Goal: Understand process/instructions

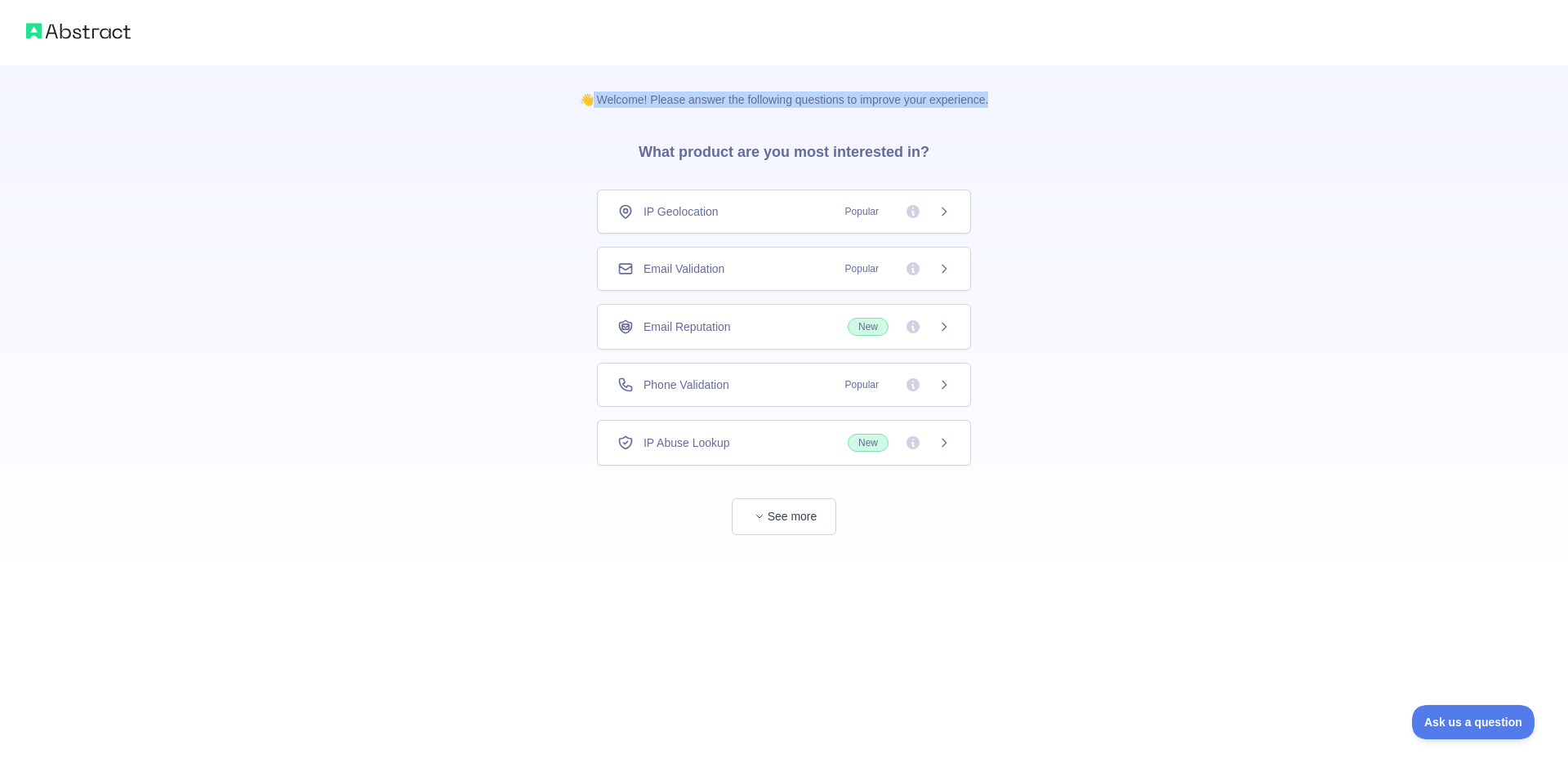
drag, startPoint x: 711, startPoint y: 109, endPoint x: 1032, endPoint y: 109, distance: 321.0
click at [1032, 109] on div "👋 Welcome! Please answer the following questions to improve your experience. Wh…" at bounding box center [784, 300] width 1568 height 601
click at [997, 108] on div "👋 Welcome! Please answer the following questions to improve your experience. Wh…" at bounding box center [784, 300] width 462 height 470
click at [1068, 279] on div "👋 Welcome! Please answer the following questions to improve your experience. Wh…" at bounding box center [784, 300] width 1568 height 601
click at [677, 385] on span "Phone Validation" at bounding box center [687, 384] width 86 height 17
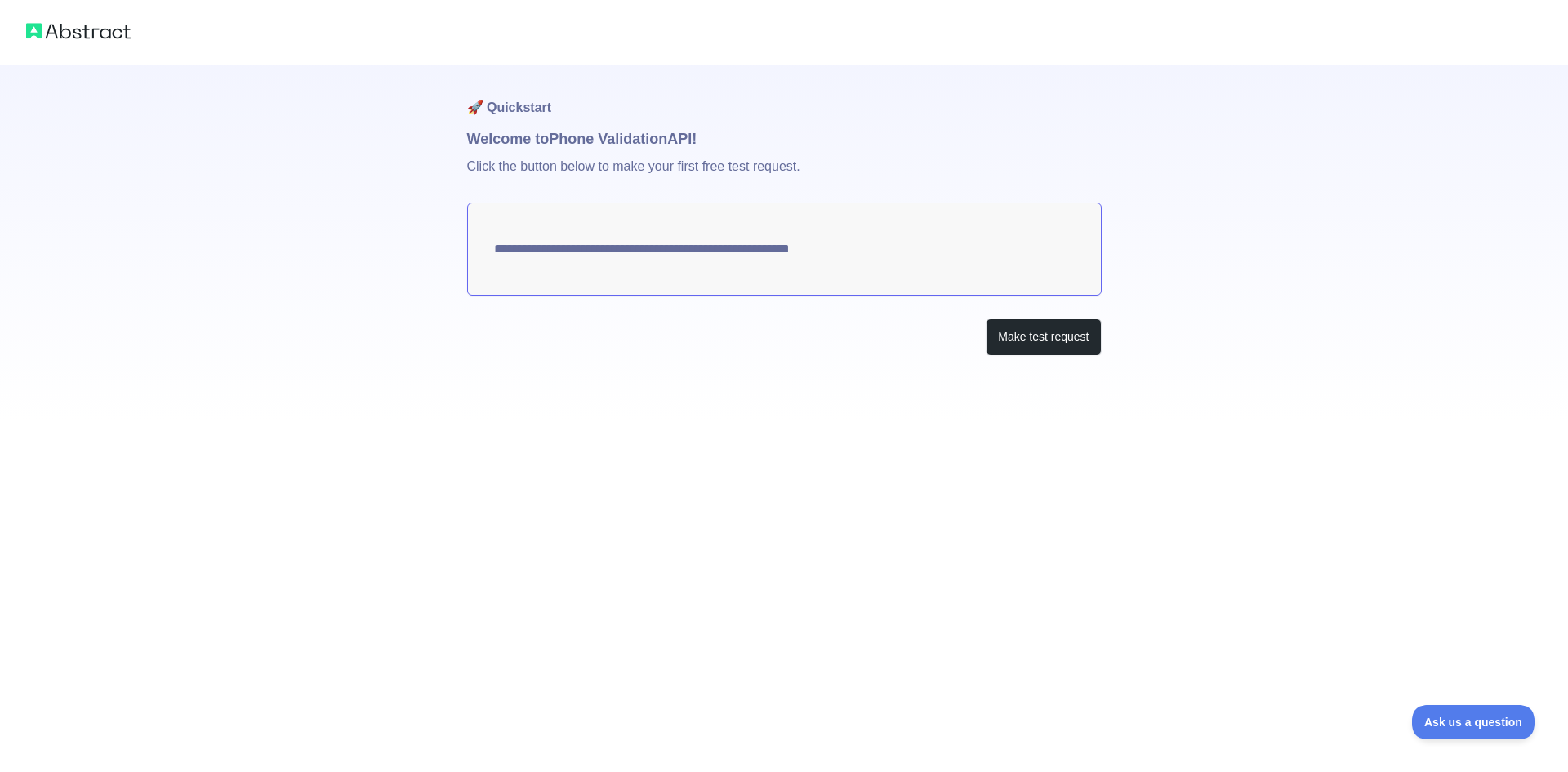
click at [553, 264] on textarea "**********" at bounding box center [784, 249] width 635 height 93
click at [615, 259] on textarea "**********" at bounding box center [784, 249] width 635 height 93
click at [1025, 351] on button "Make test request" at bounding box center [1043, 337] width 115 height 37
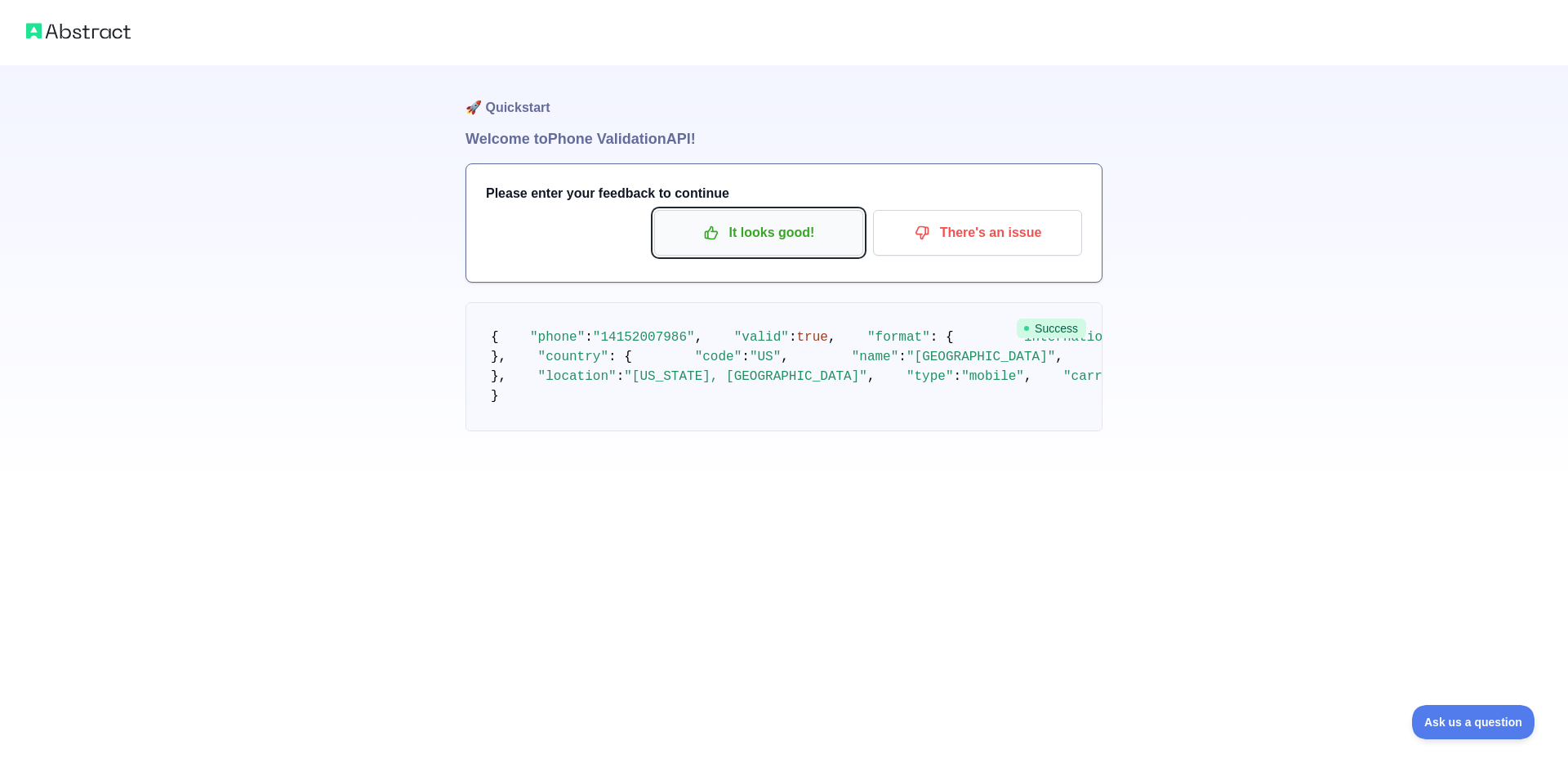
click at [783, 241] on p "It looks good!" at bounding box center [759, 233] width 185 height 28
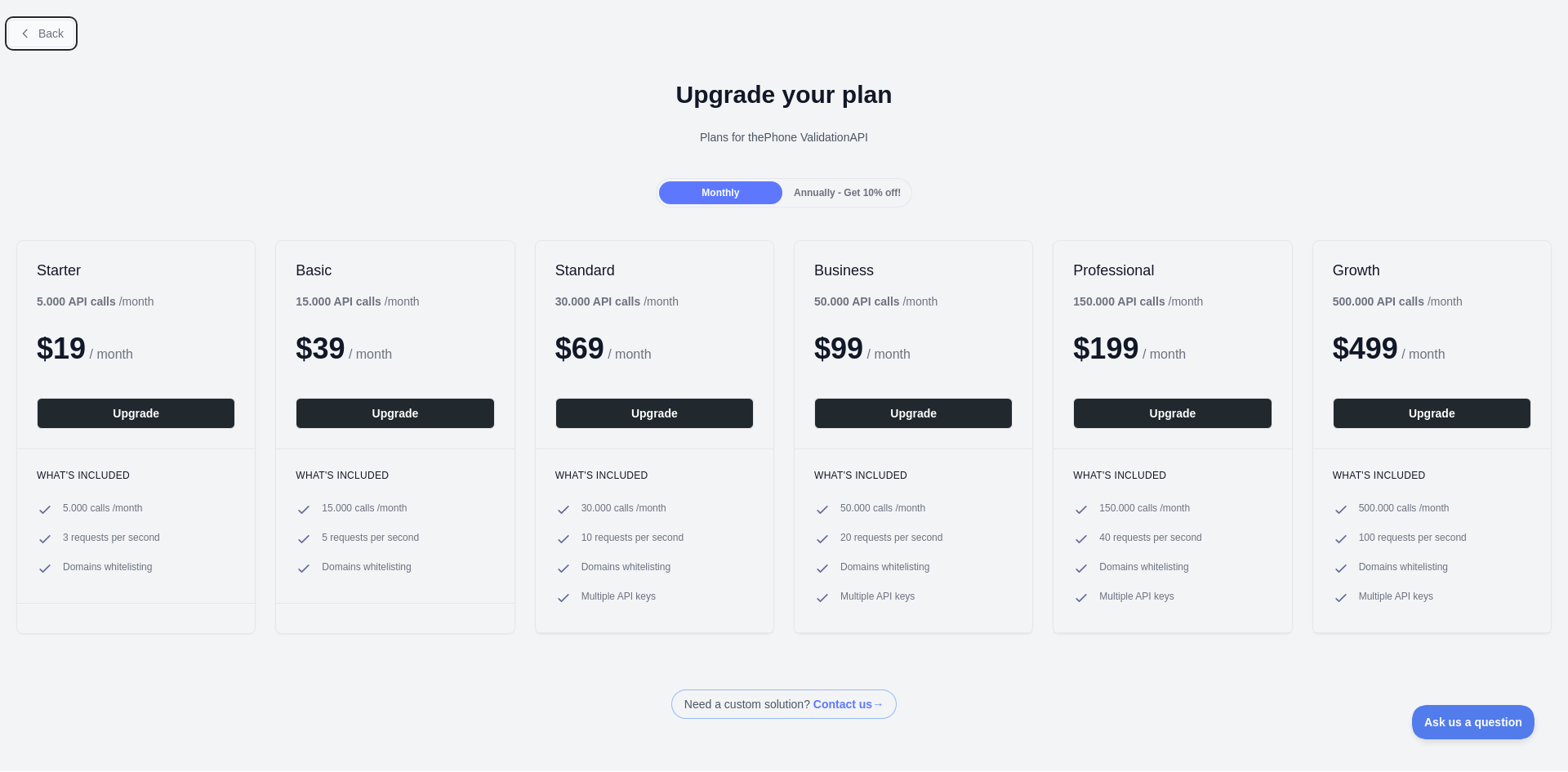
click at [41, 32] on span "Back" at bounding box center [51, 33] width 26 height 13
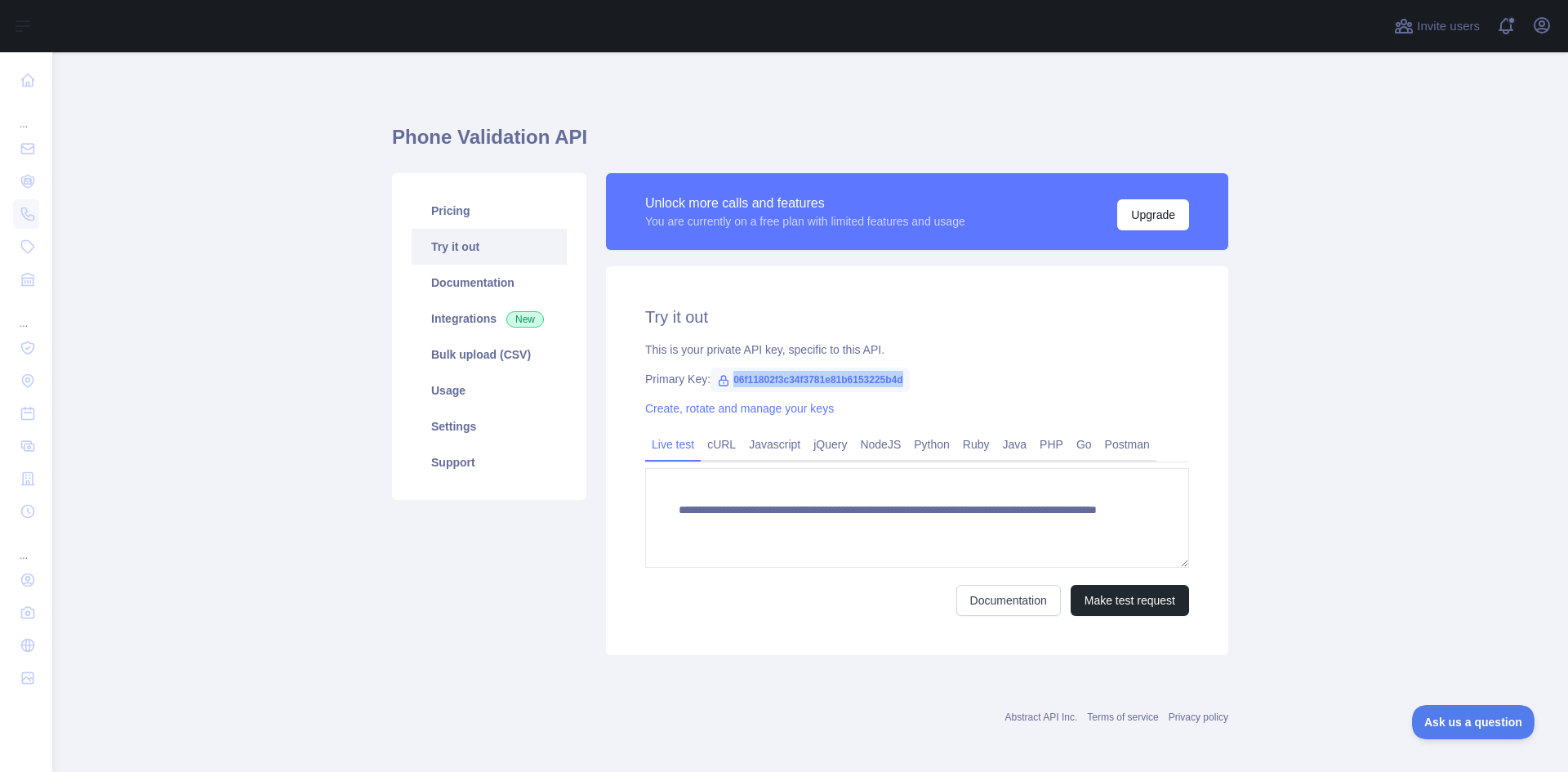
drag, startPoint x: 874, startPoint y: 378, endPoint x: 726, endPoint y: 379, distance: 148.0
click at [726, 379] on span "06f11802f3c34f3781e81b6153225b4d" at bounding box center [810, 380] width 200 height 25
copy span "06f11802f3c34f3781e81b6153225b4d"
